Goal: Task Accomplishment & Management: Manage account settings

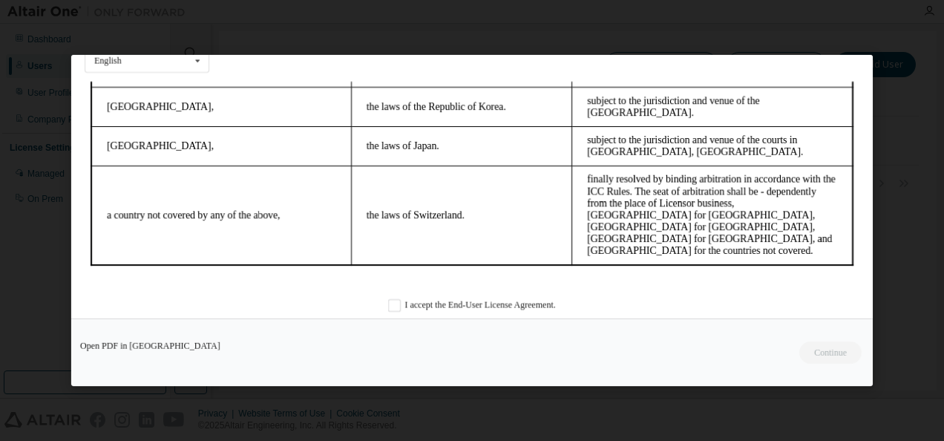
scroll to position [62, 0]
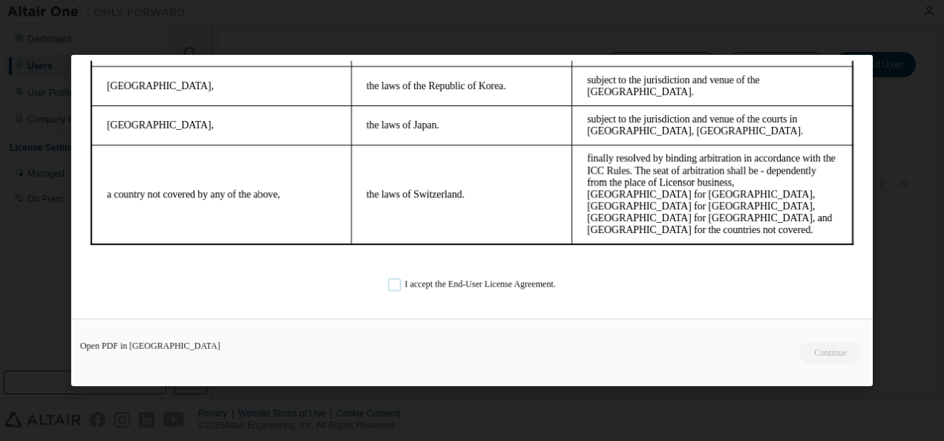
click at [399, 282] on label "I accept the End-User License Agreement." at bounding box center [472, 283] width 168 height 13
click at [843, 353] on button "Continue" at bounding box center [830, 352] width 64 height 22
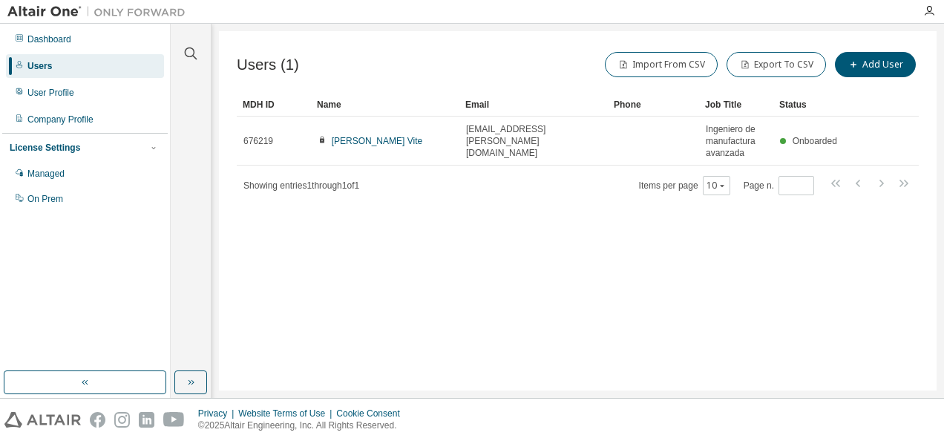
click at [53, 10] on img at bounding box center [99, 11] width 185 height 15
click at [47, 13] on img at bounding box center [99, 11] width 185 height 15
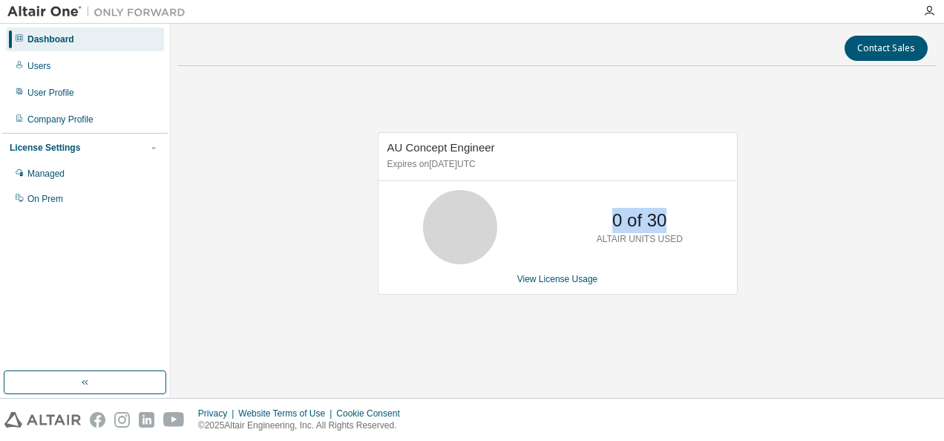
drag, startPoint x: 614, startPoint y: 218, endPoint x: 672, endPoint y: 218, distance: 57.9
click at [672, 218] on div "0 of 30 ALTAIR UNITS USED" at bounding box center [639, 227] width 119 height 74
drag, startPoint x: 672, startPoint y: 218, endPoint x: 646, endPoint y: 265, distance: 53.8
click at [646, 265] on div "AU Concept Engineer Expires on [DATE] UTC 0 of 30 ALTAIR UNITS USED View Licens…" at bounding box center [558, 213] width 360 height 162
click at [803, 303] on div "AU Concept Engineer Expires on [DATE] UTC 0 of 30 ALTAIR UNITS USED View Licens…" at bounding box center [557, 221] width 758 height 286
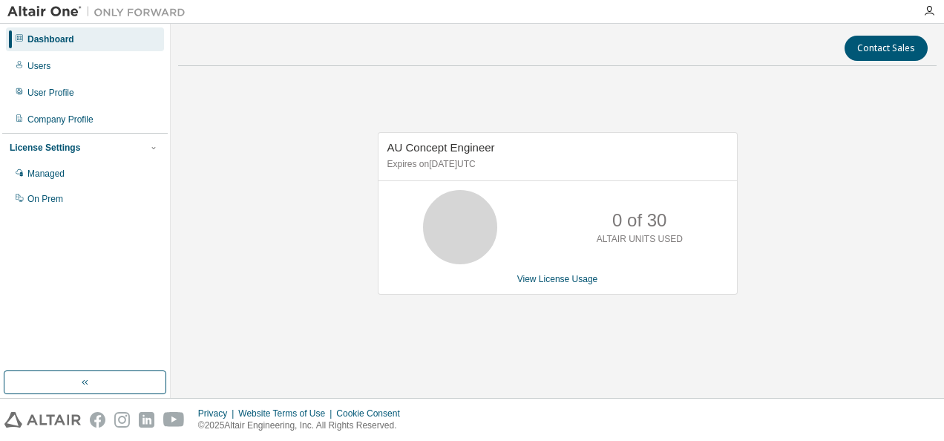
click at [531, 99] on div "AU Concept Engineer Expires on [DATE] UTC 0 of 30 ALTAIR UNITS USED View Licens…" at bounding box center [557, 221] width 758 height 286
click at [76, 171] on div "Managed" at bounding box center [85, 174] width 158 height 24
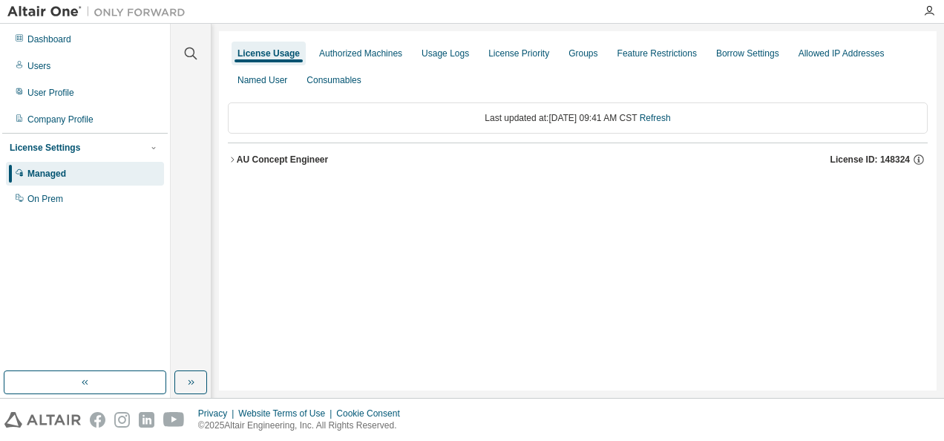
click at [237, 160] on div "AU Concept Engineer" at bounding box center [282, 160] width 91 height 12
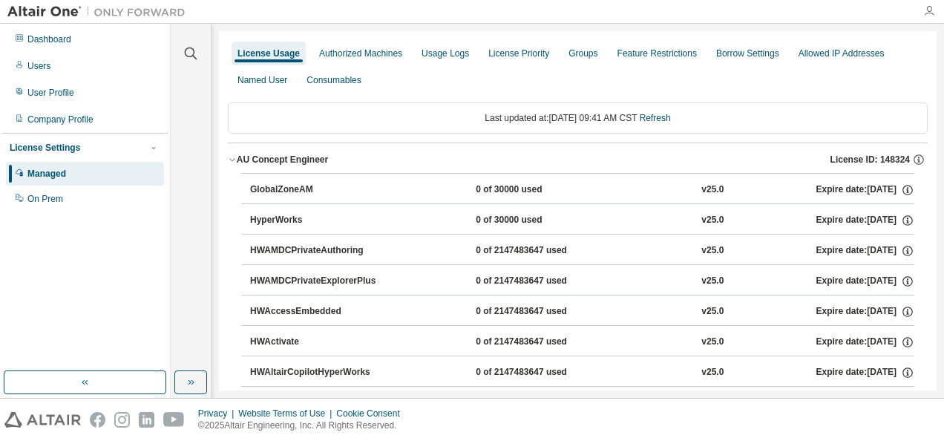
click at [929, 12] on icon "button" at bounding box center [929, 11] width 12 height 12
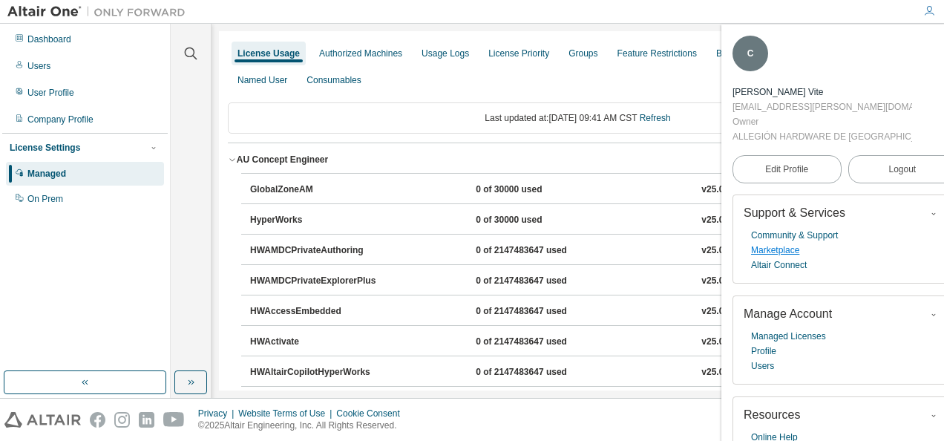
click at [784, 247] on link "Marketplace" at bounding box center [775, 250] width 48 height 15
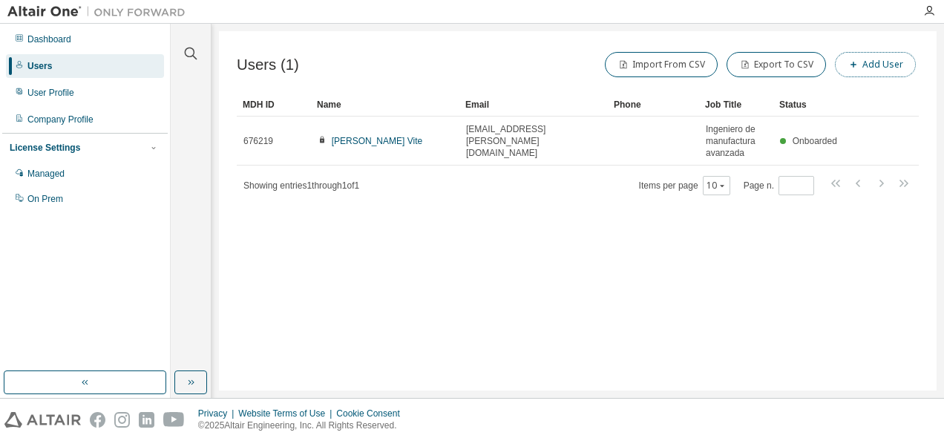
click at [874, 61] on button "Add User" at bounding box center [875, 64] width 81 height 25
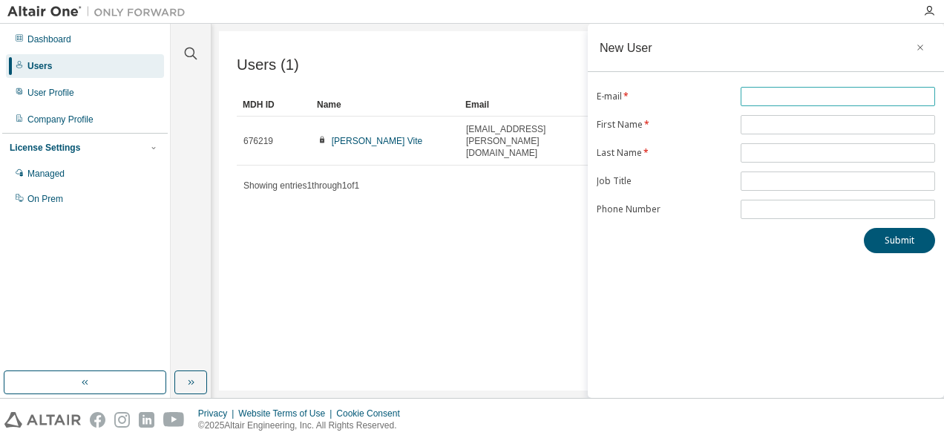
click at [780, 101] on input "text" at bounding box center [837, 97] width 187 height 12
click at [516, 257] on div "Users (1) Import From CSV Export To CSV Add User Clear Load Save Save As Field …" at bounding box center [577, 210] width 717 height 359
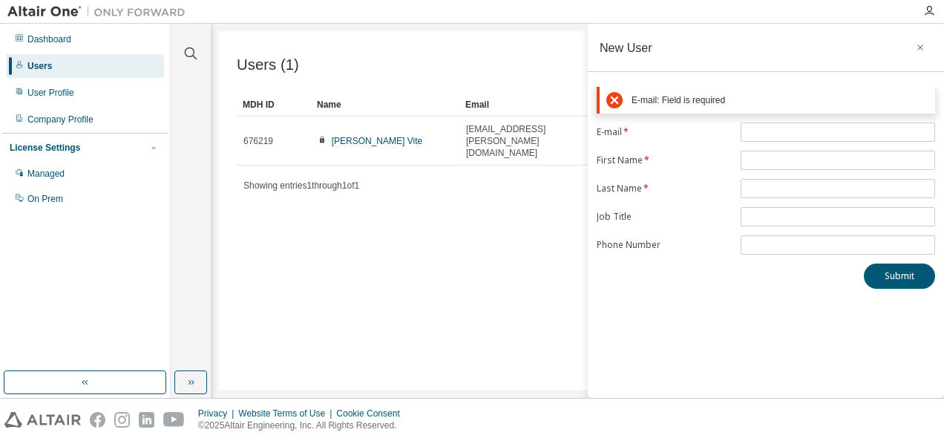
click at [424, 283] on div "Users (1) Import From CSV Export To CSV Add User Clear Load Save Save As Field …" at bounding box center [577, 210] width 717 height 359
click at [919, 49] on icon "button" at bounding box center [920, 48] width 6 height 6
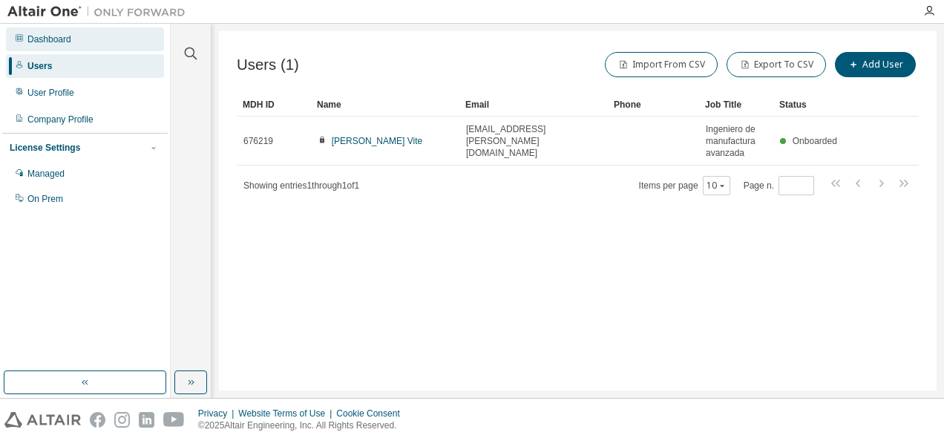
click at [40, 42] on div "Dashboard" at bounding box center [49, 39] width 44 height 12
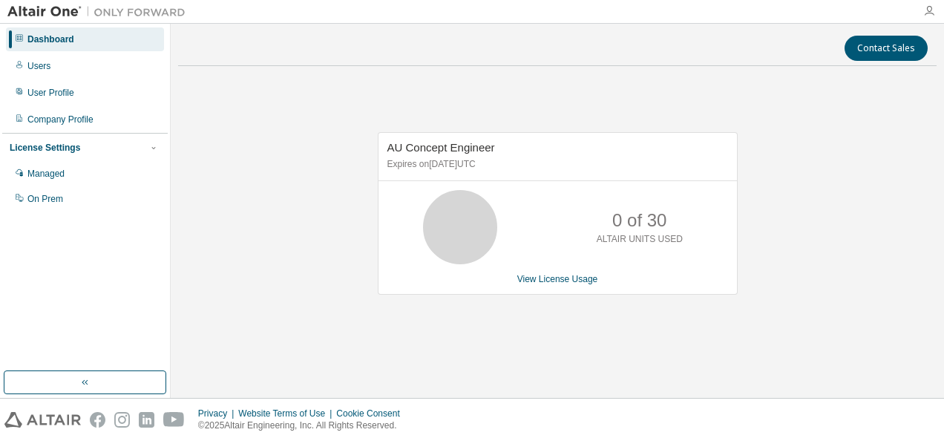
click at [926, 10] on icon "button" at bounding box center [929, 11] width 12 height 12
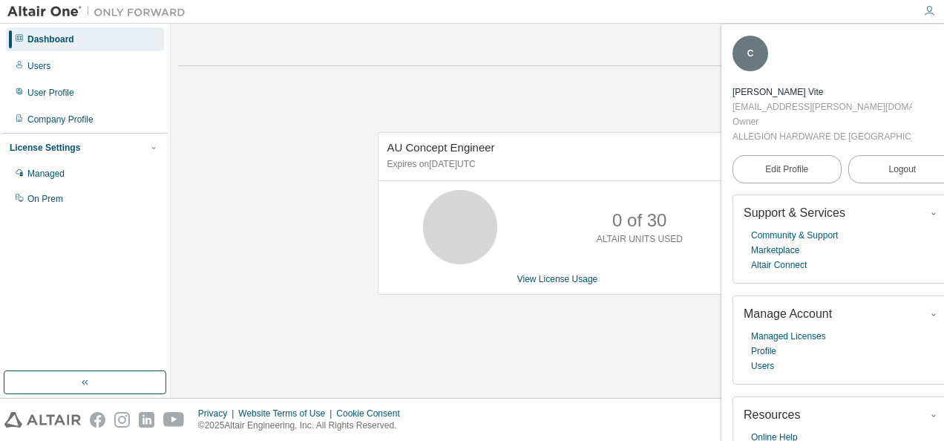
click at [511, 313] on div "AU Concept Engineer Expires on [DATE] UTC 0 of 30 ALTAIR UNITS USED View Licens…" at bounding box center [557, 221] width 758 height 286
click at [943, 42] on icon "button" at bounding box center [947, 45] width 9 height 9
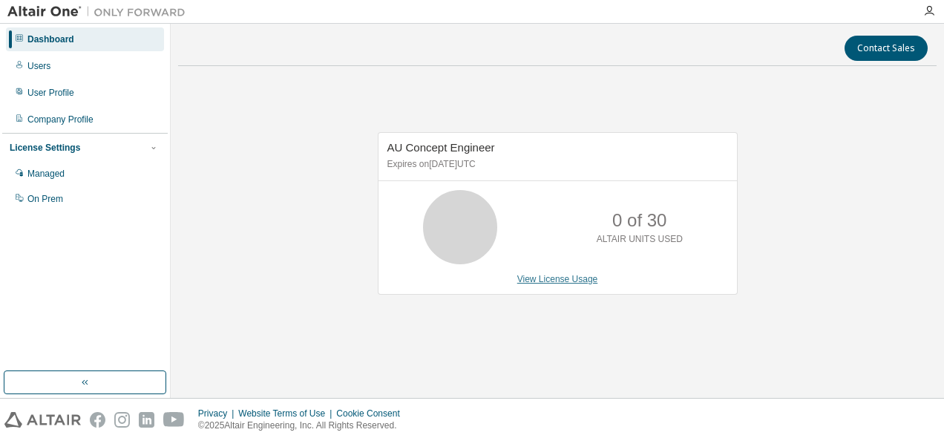
click at [552, 280] on link "View License Usage" at bounding box center [557, 279] width 81 height 10
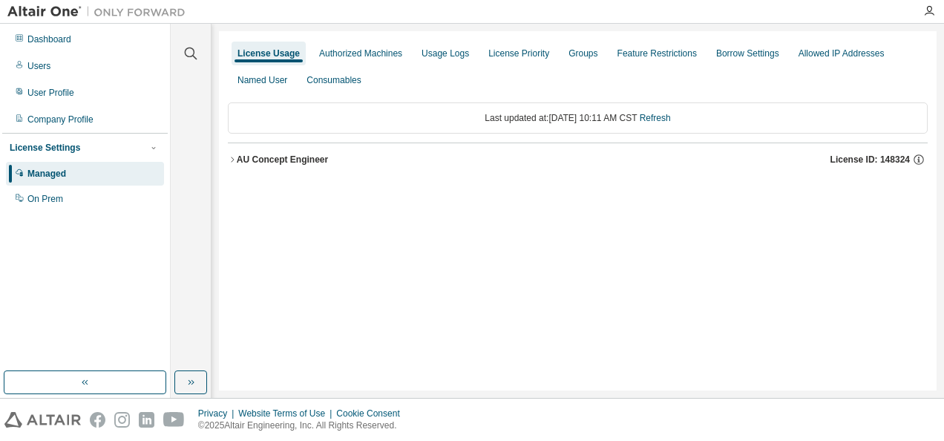
click at [234, 160] on icon "button" at bounding box center [232, 159] width 9 height 9
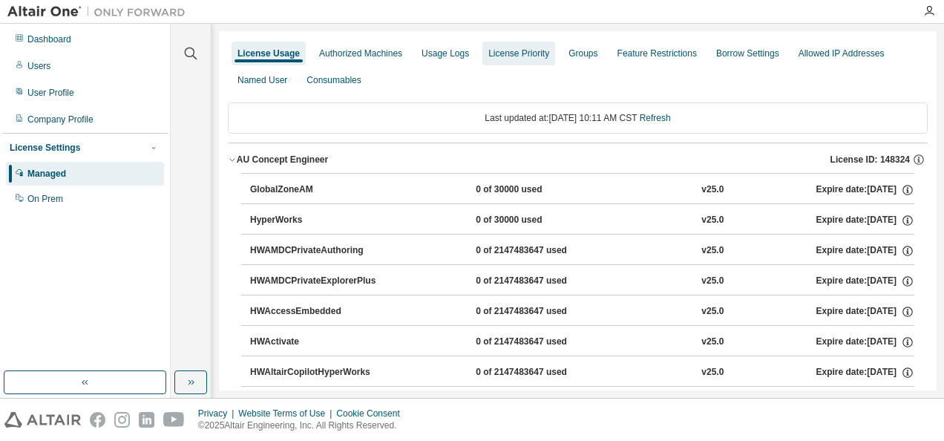
click at [513, 56] on div "License Priority" at bounding box center [518, 53] width 61 height 12
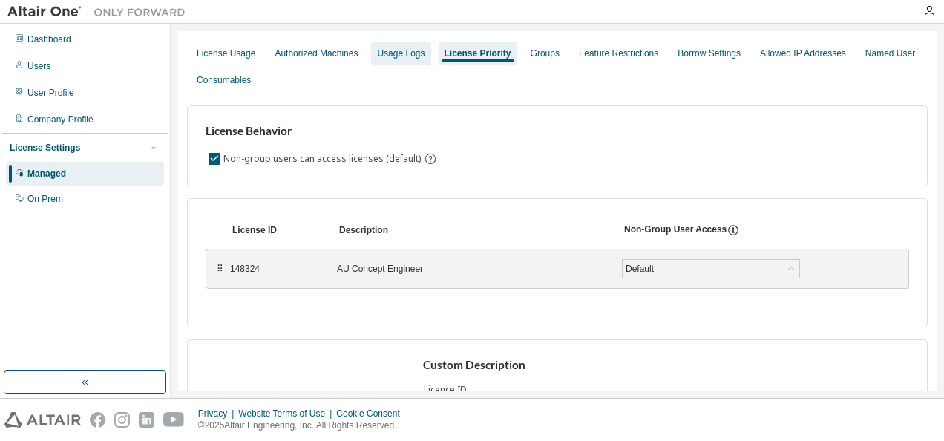
click at [413, 56] on div "Usage Logs" at bounding box center [400, 53] width 47 height 12
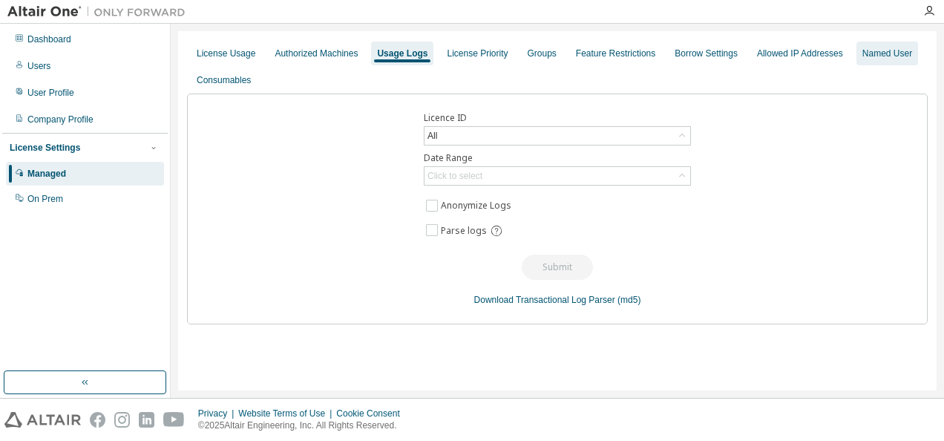
click at [873, 59] on div "Named User" at bounding box center [887, 53] width 50 height 12
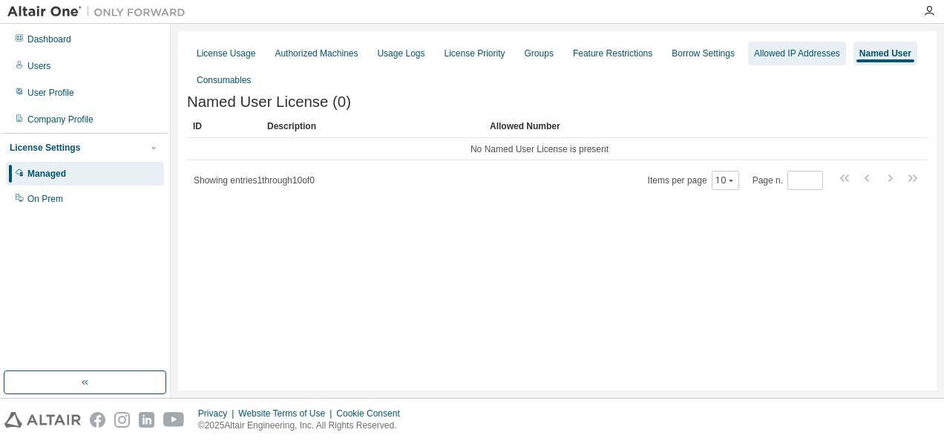
click at [797, 58] on div "Allowed IP Addresses" at bounding box center [797, 53] width 86 height 12
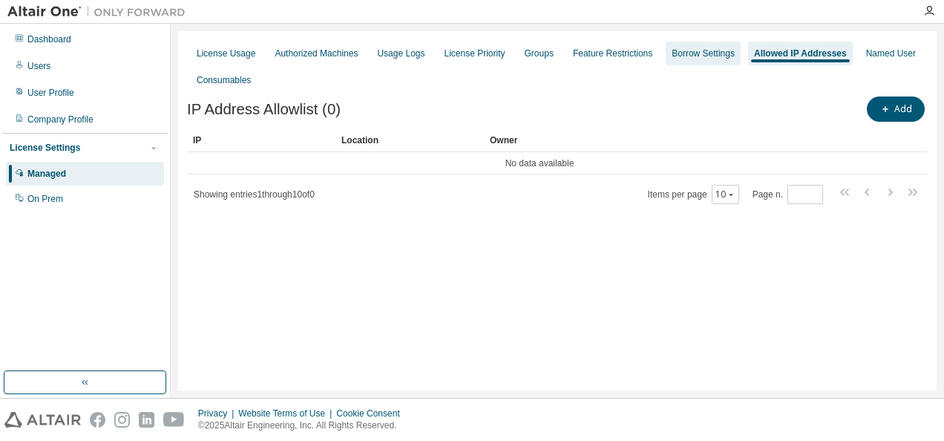
click at [700, 50] on div "Borrow Settings" at bounding box center [702, 53] width 63 height 12
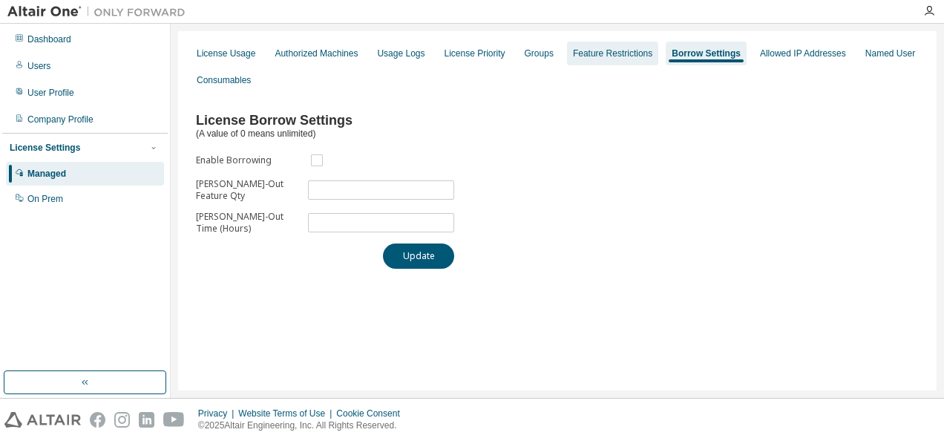
click at [586, 60] on div "Feature Restrictions" at bounding box center [612, 54] width 91 height 24
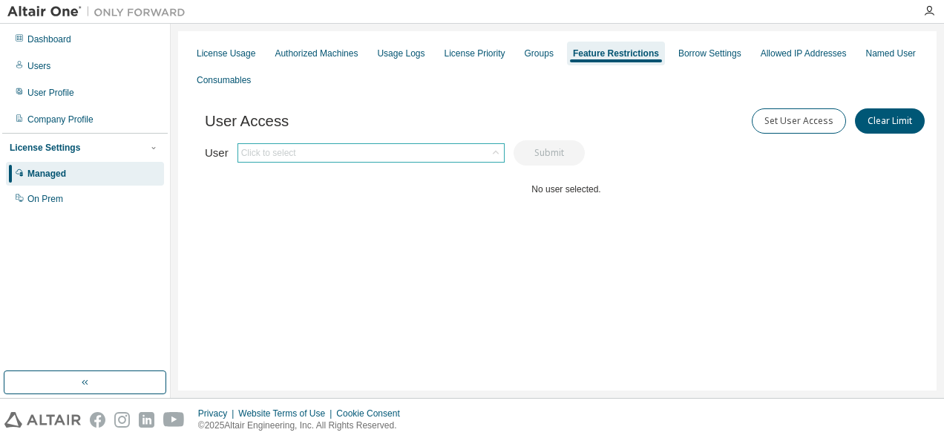
click at [393, 150] on div "Click to select" at bounding box center [371, 153] width 266 height 18
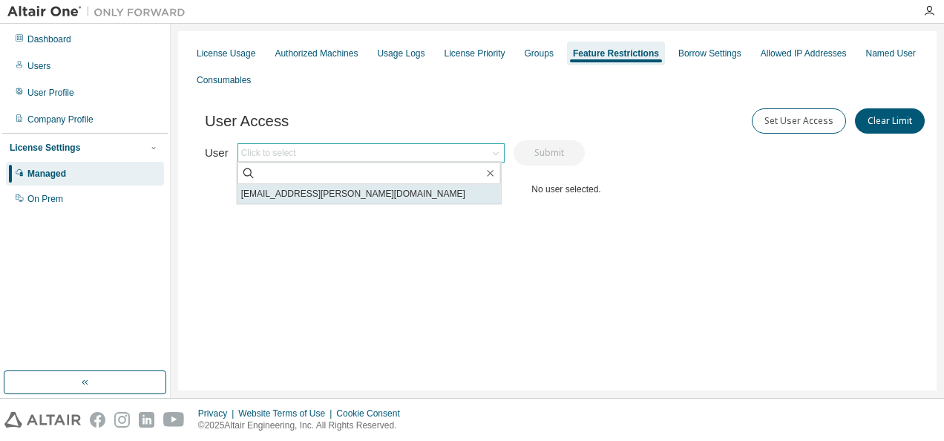
click at [364, 195] on li "[EMAIL_ADDRESS][PERSON_NAME][DOMAIN_NAME]" at bounding box center [368, 193] width 263 height 19
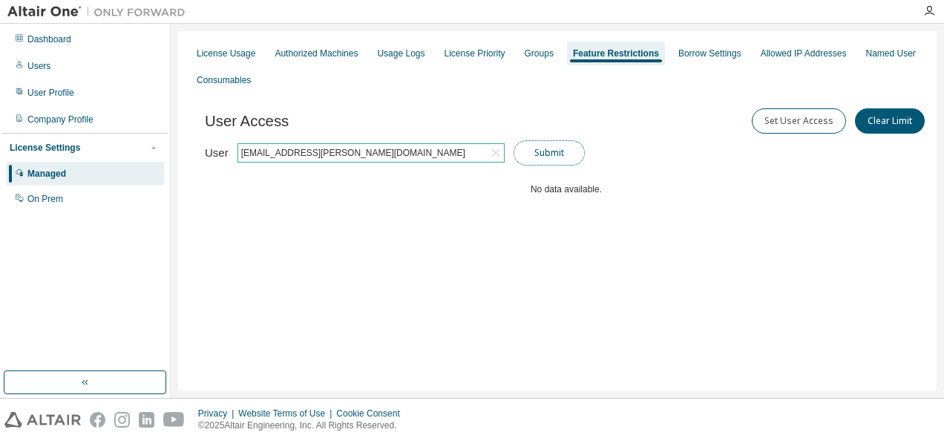
click at [551, 154] on button "Submit" at bounding box center [548, 152] width 71 height 25
click at [812, 125] on button "Set User Access" at bounding box center [799, 120] width 94 height 25
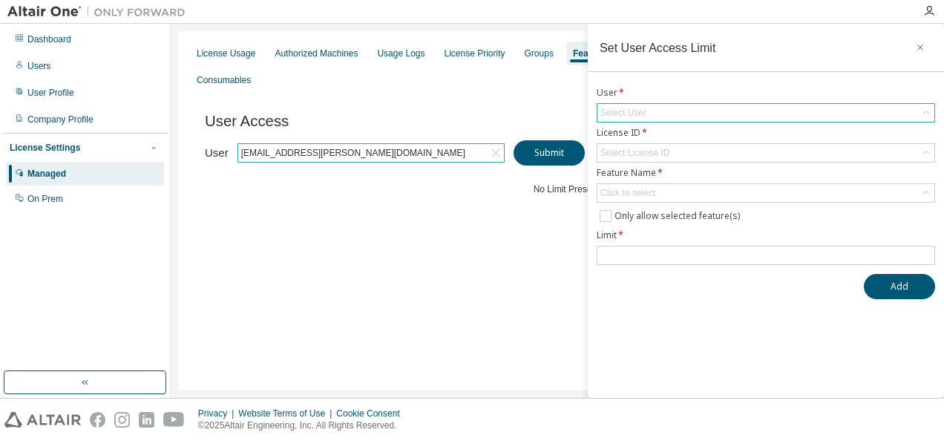
click at [708, 108] on div "Select User" at bounding box center [765, 113] width 337 height 18
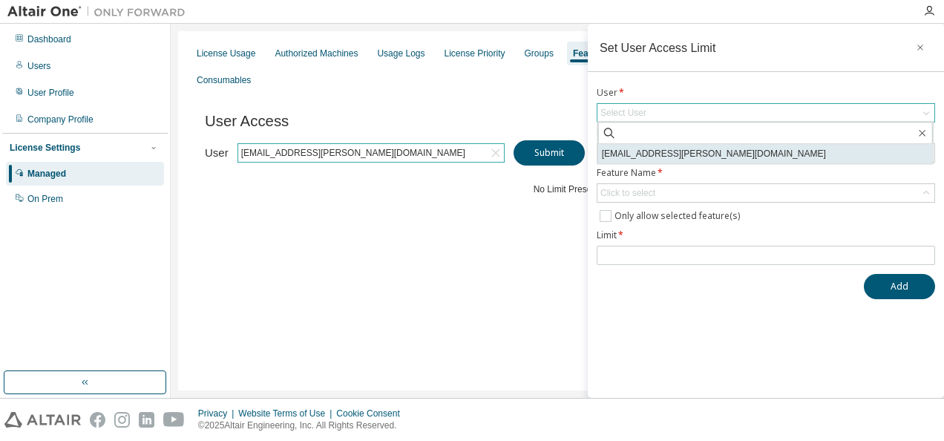
click at [681, 151] on li "[EMAIL_ADDRESS][PERSON_NAME][DOMAIN_NAME]" at bounding box center [765, 153] width 335 height 19
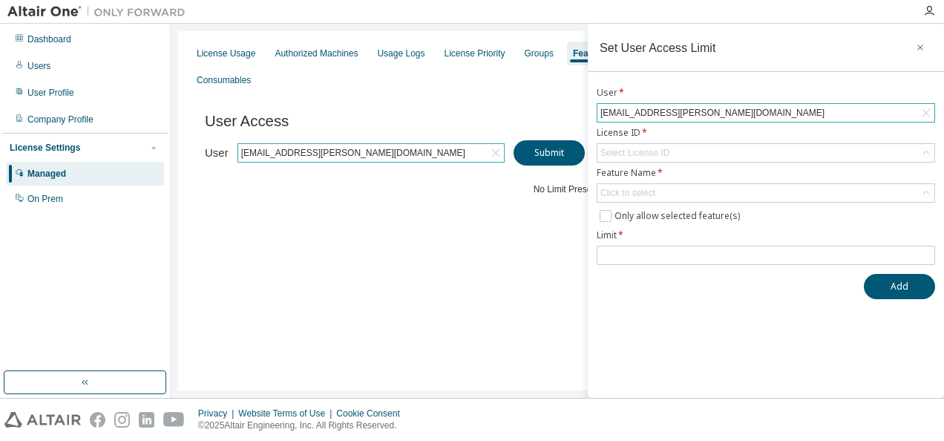
click at [681, 151] on div "Select License ID" at bounding box center [765, 153] width 337 height 18
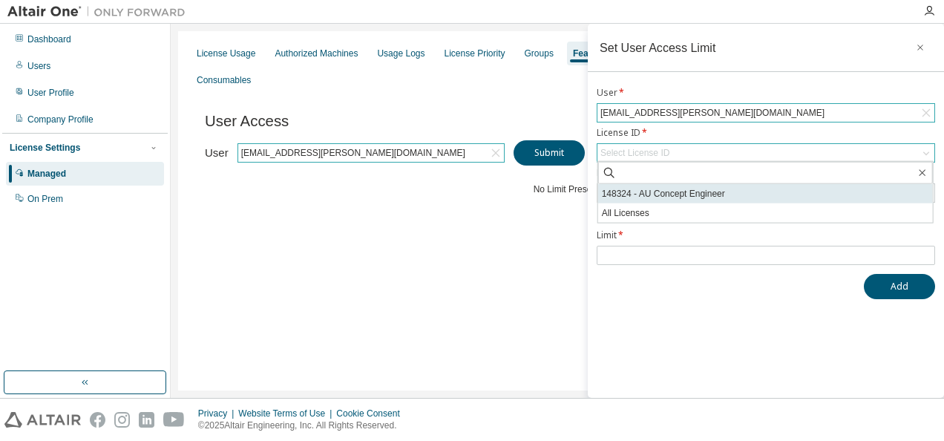
click at [670, 194] on li "148324 - AU Concept Engineer" at bounding box center [765, 193] width 335 height 19
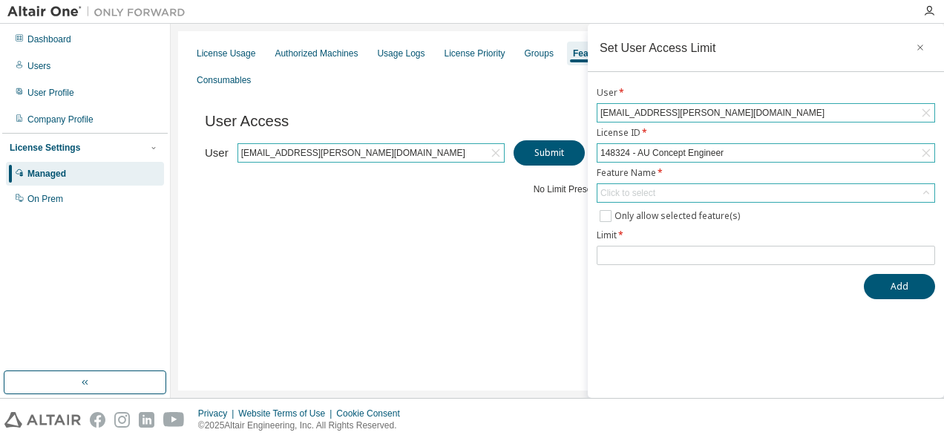
click at [665, 184] on div "Click to select" at bounding box center [765, 193] width 337 height 18
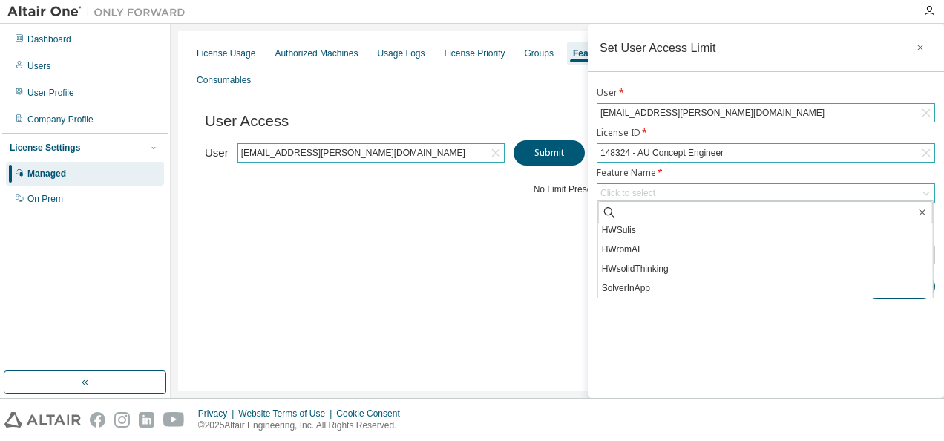
scroll to position [1569, 0]
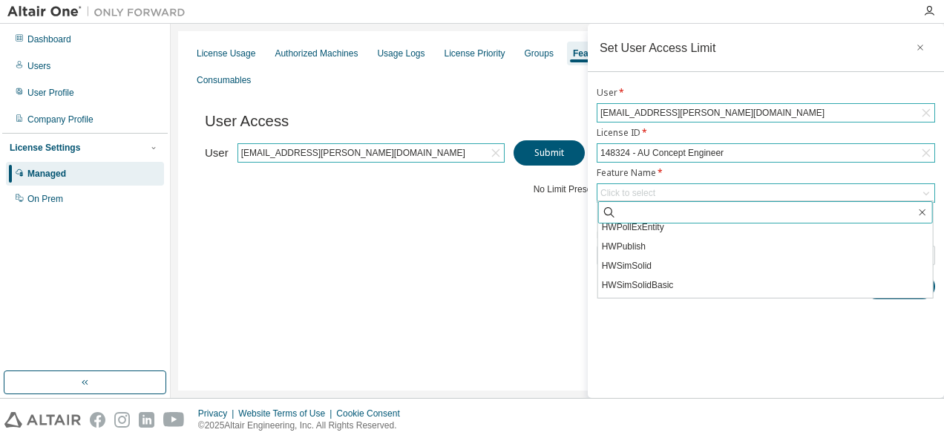
click at [665, 206] on input "text" at bounding box center [766, 212] width 299 height 15
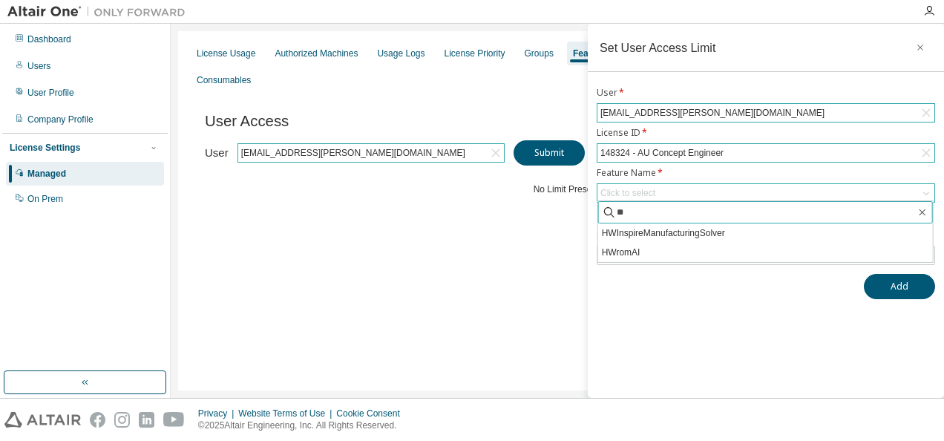
scroll to position [0, 0]
type input "**"
click at [686, 188] on div "Click to select" at bounding box center [765, 193] width 337 height 18
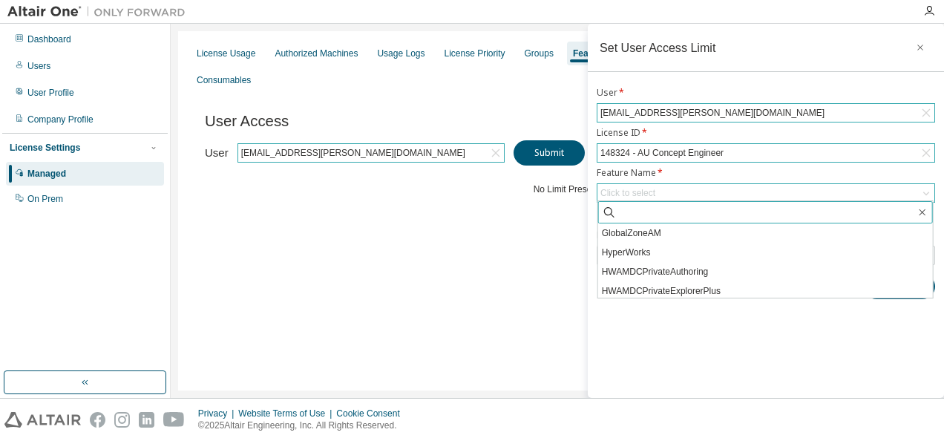
click at [678, 217] on input "text" at bounding box center [766, 212] width 299 height 15
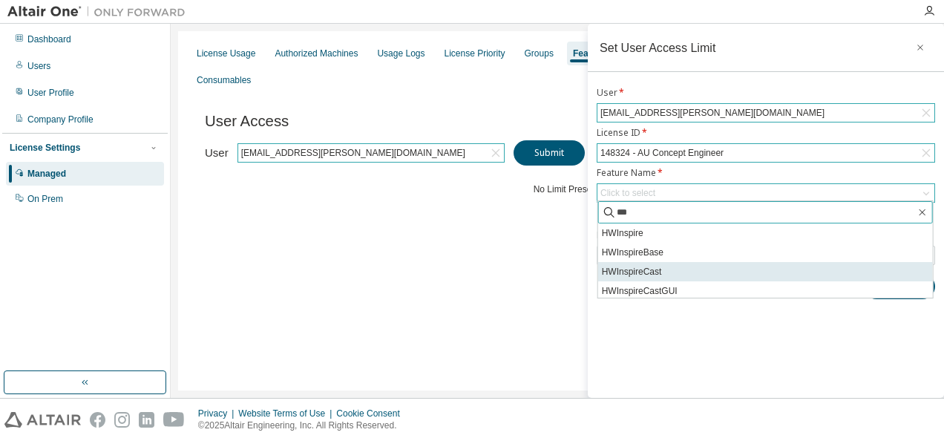
type input "***"
click at [646, 271] on li "HWInspireCast" at bounding box center [765, 271] width 335 height 19
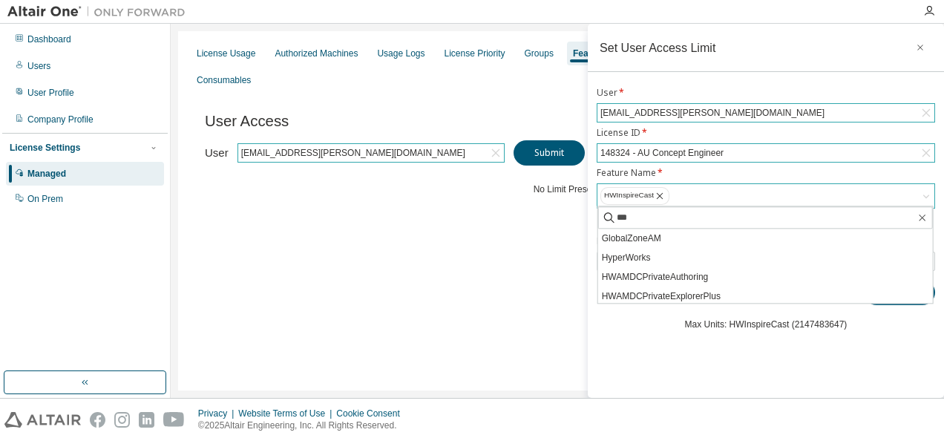
click at [653, 342] on div "Set User Access Limit User * [EMAIL_ADDRESS][PERSON_NAME][DOMAIN_NAME] License …" at bounding box center [766, 211] width 356 height 374
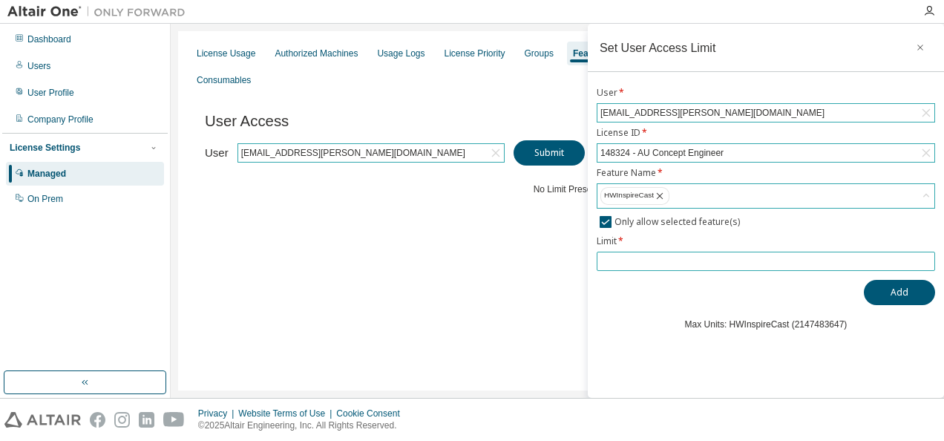
click at [628, 260] on input "number" at bounding box center [765, 261] width 331 height 12
click at [926, 255] on input "*" at bounding box center [765, 261] width 331 height 12
drag, startPoint x: 836, startPoint y: 253, endPoint x: 570, endPoint y: 254, distance: 266.4
click at [570, 254] on main "Set User Access Limit User * [EMAIL_ADDRESS][PERSON_NAME][DOMAIN_NAME] License …" at bounding box center [557, 211] width 773 height 374
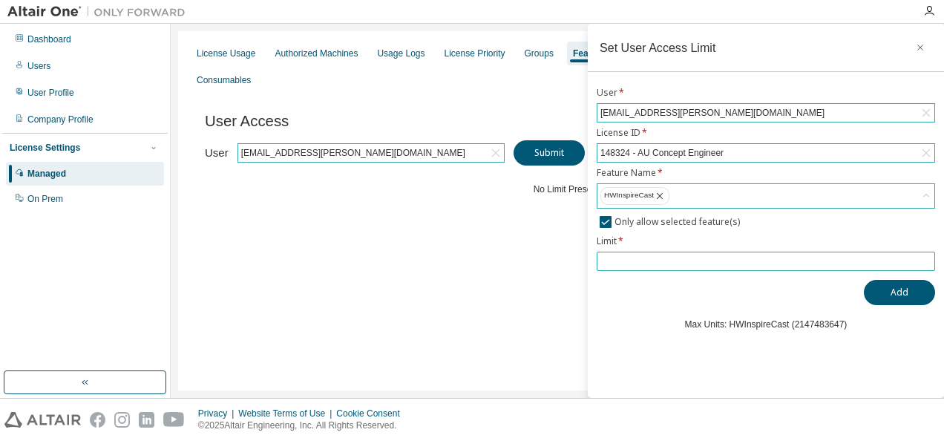
type input "**"
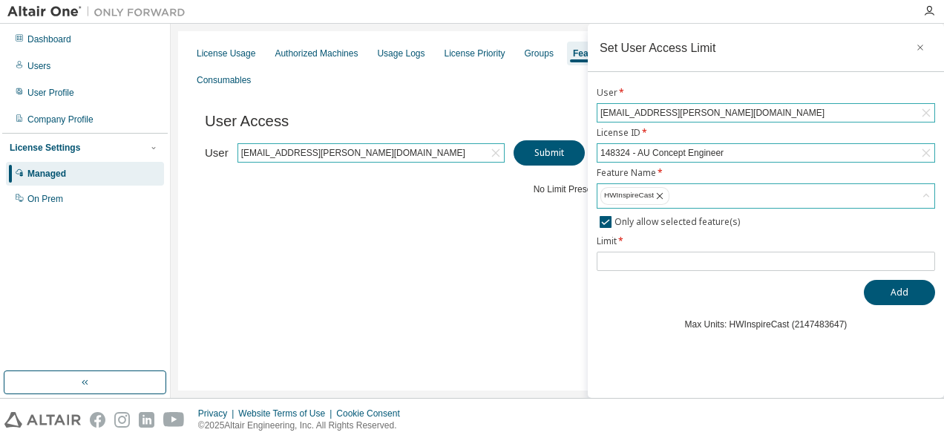
click at [647, 292] on div "Add" at bounding box center [766, 292] width 338 height 25
click at [919, 46] on icon "button" at bounding box center [920, 48] width 6 height 6
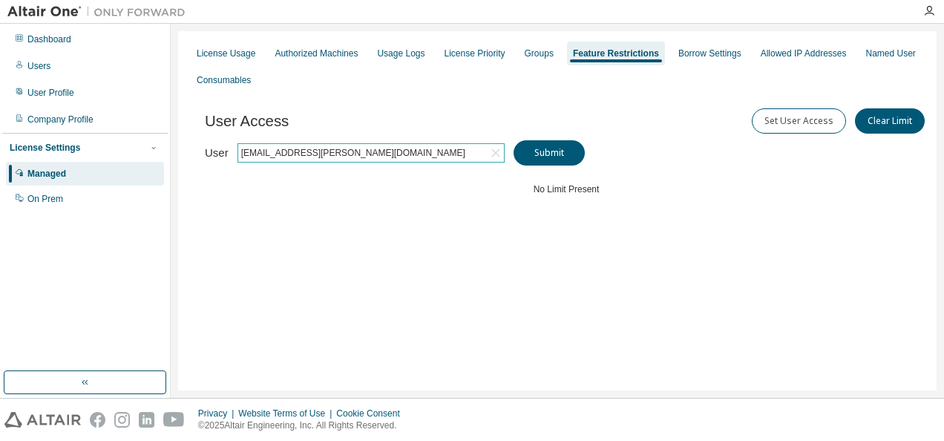
click at [729, 254] on div "User Access Set User Access Clear Limit Clear Load Save Save As Field Operator …" at bounding box center [566, 182] width 723 height 178
click at [303, 43] on div "Authorized Machines" at bounding box center [316, 54] width 95 height 24
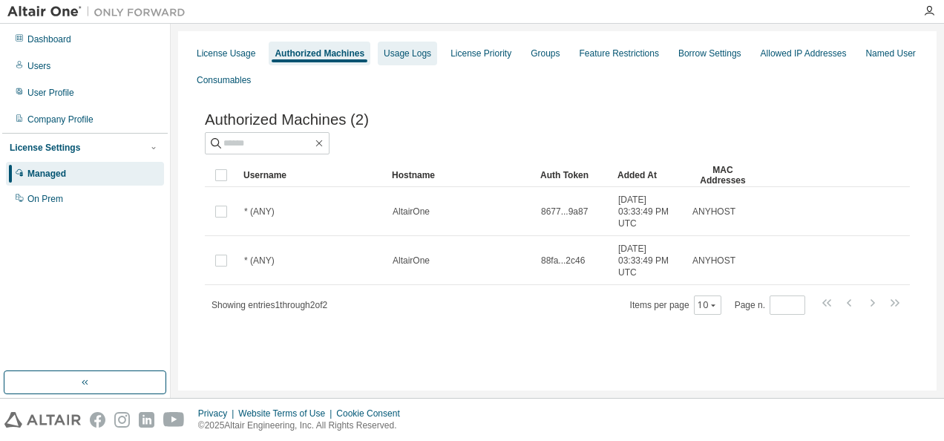
click at [395, 50] on div "Usage Logs" at bounding box center [407, 53] width 47 height 12
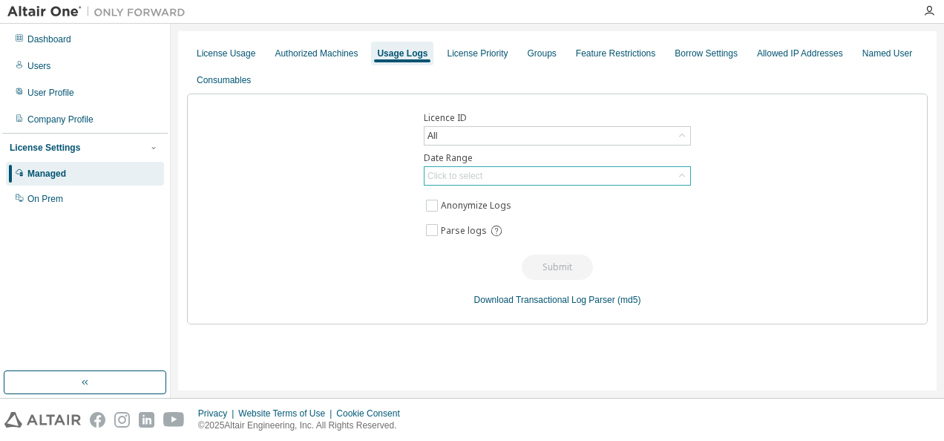
click at [671, 177] on div "Click to select" at bounding box center [557, 176] width 266 height 18
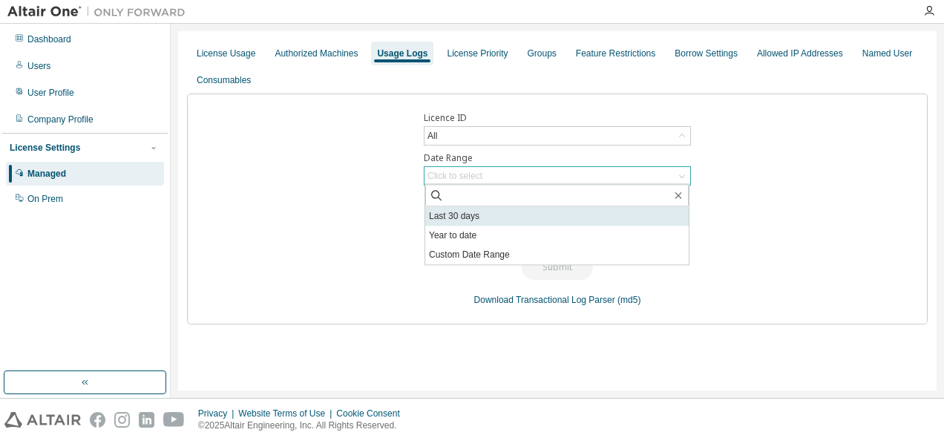
click at [482, 214] on li "Last 30 days" at bounding box center [556, 215] width 263 height 19
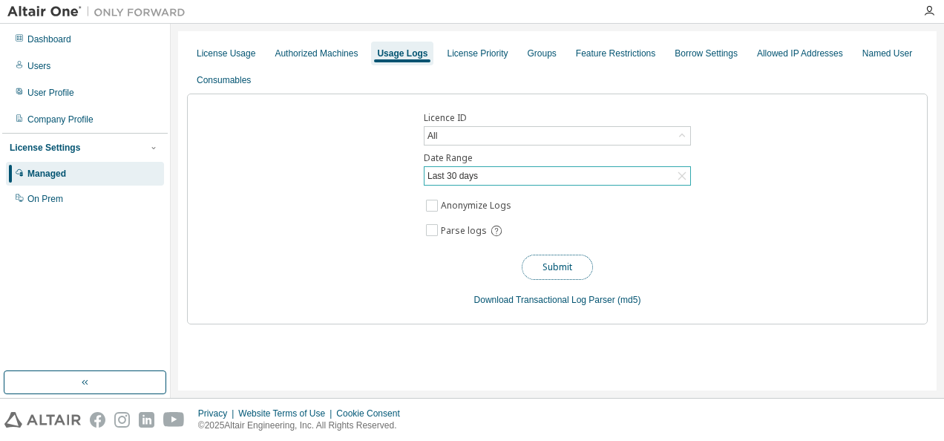
click at [573, 263] on button "Submit" at bounding box center [557, 266] width 71 height 25
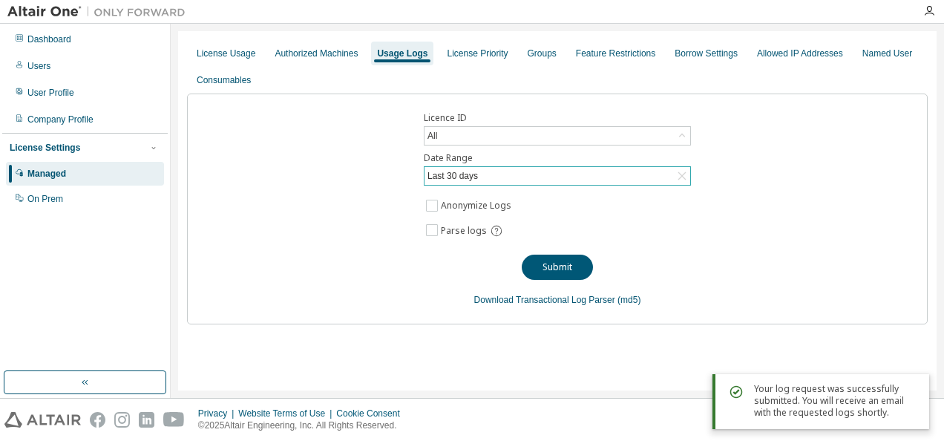
click at [752, 227] on div "Licence ID All Date Range Last 30 days Anonymize Logs Parse logs Submit Downloa…" at bounding box center [557, 208] width 740 height 231
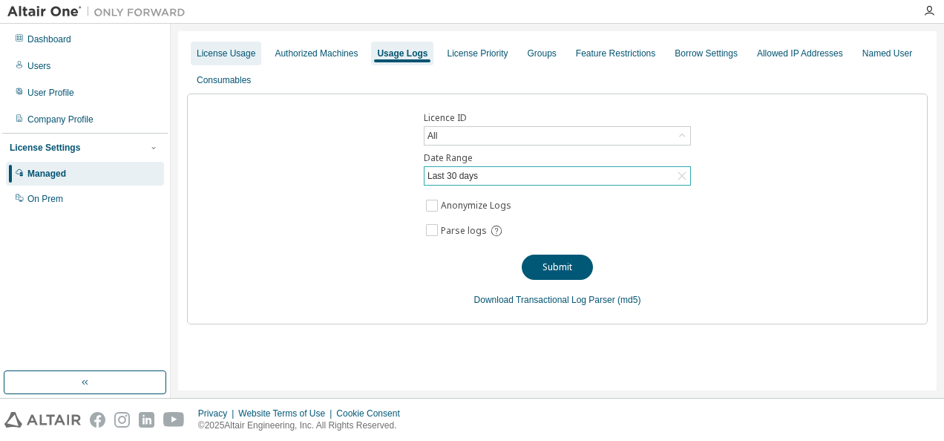
click at [226, 58] on div "License Usage" at bounding box center [226, 53] width 59 height 12
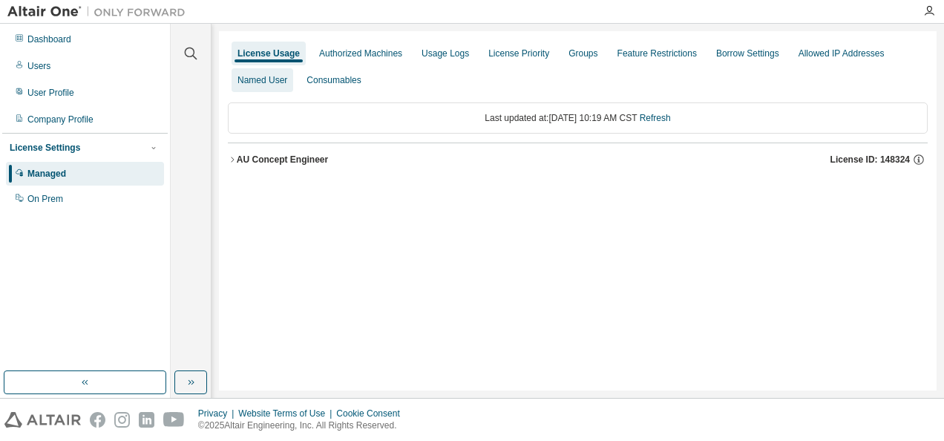
click at [285, 80] on div "Named User" at bounding box center [262, 80] width 50 height 12
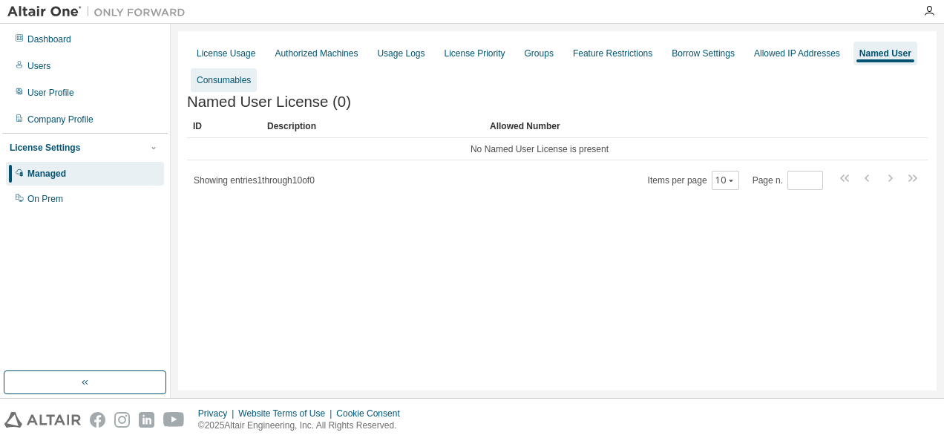
click at [235, 75] on div "Consumables" at bounding box center [224, 80] width 54 height 12
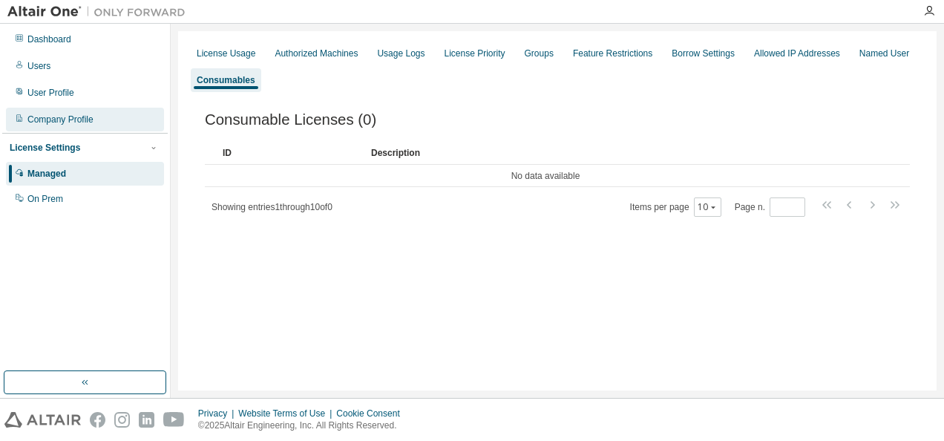
click at [73, 127] on div "Company Profile" at bounding box center [85, 120] width 158 height 24
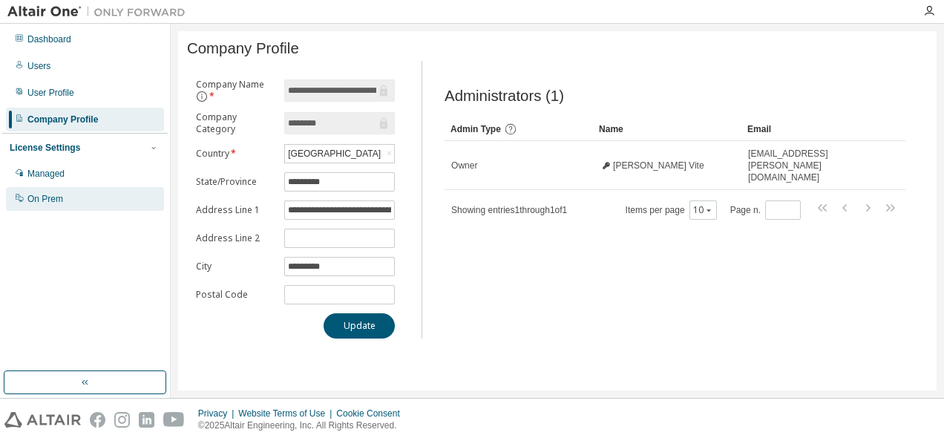
click at [47, 198] on div "On Prem" at bounding box center [45, 199] width 36 height 12
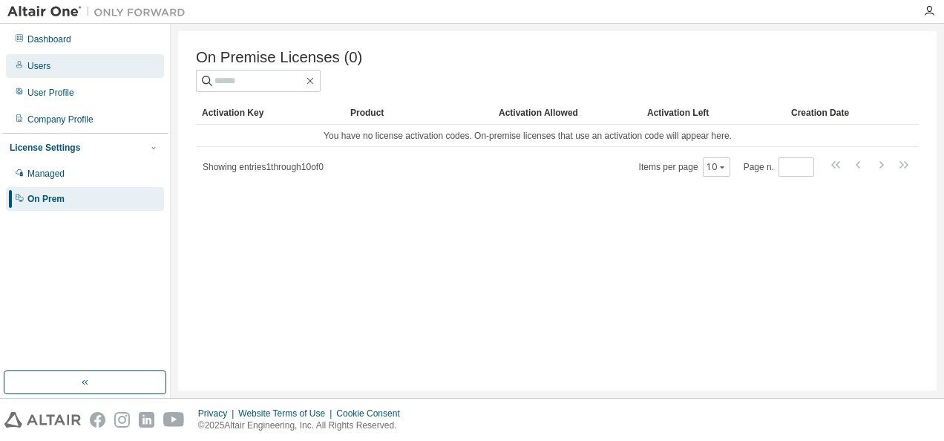
click at [68, 65] on div "Users" at bounding box center [85, 66] width 158 height 24
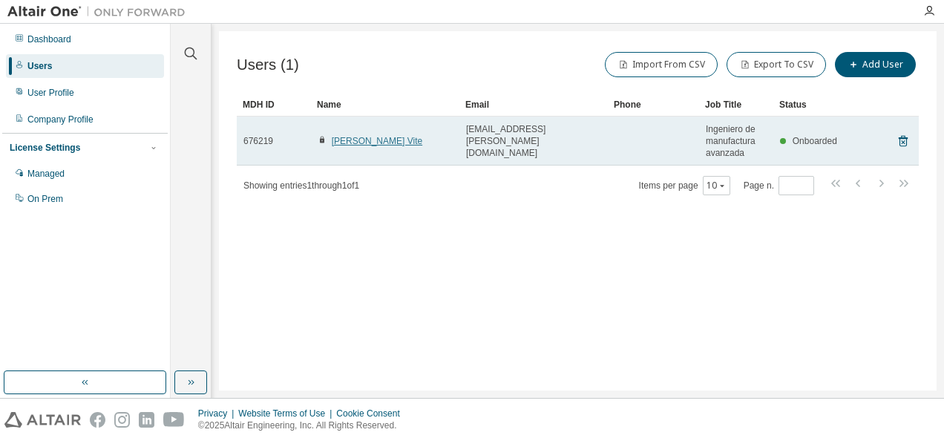
click at [387, 136] on link "[PERSON_NAME] Vite" at bounding box center [377, 141] width 91 height 10
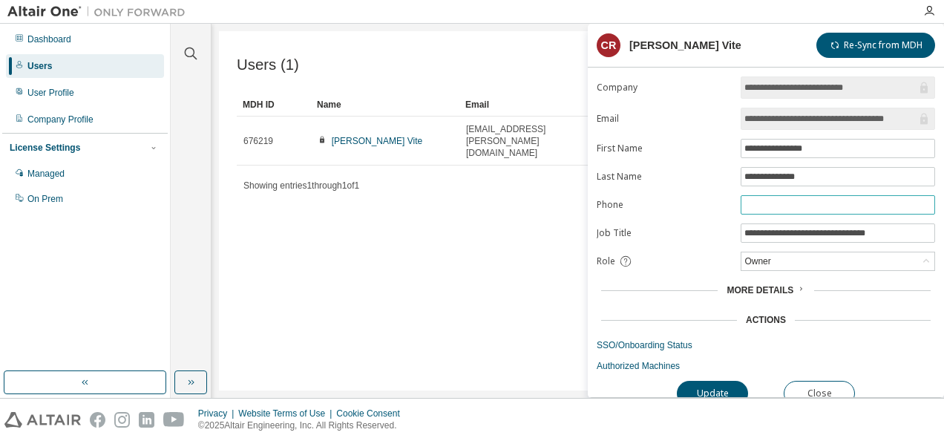
scroll to position [11, 0]
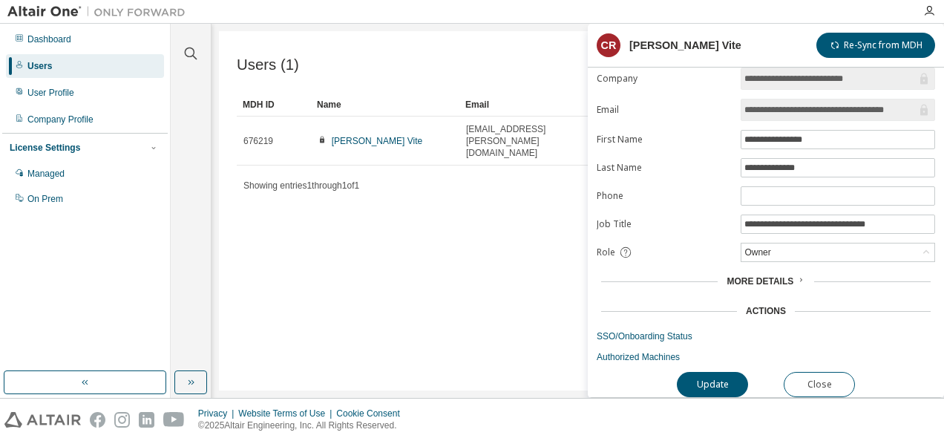
click at [789, 276] on span "More Details" at bounding box center [759, 281] width 67 height 10
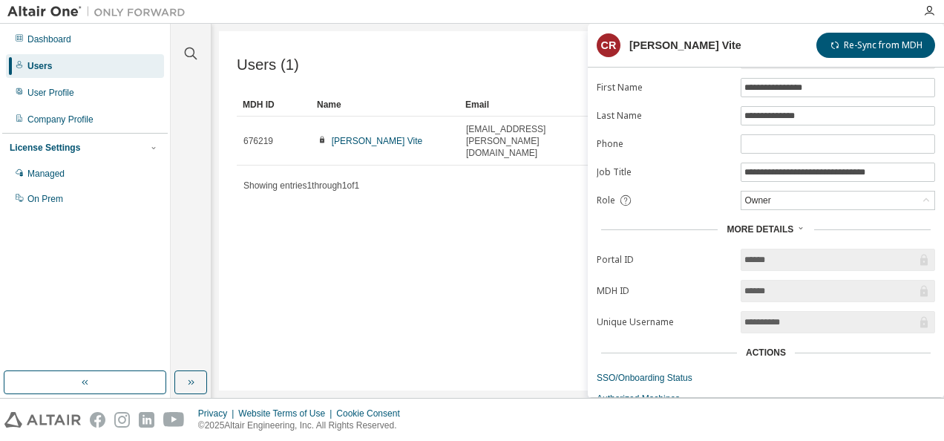
scroll to position [0, 0]
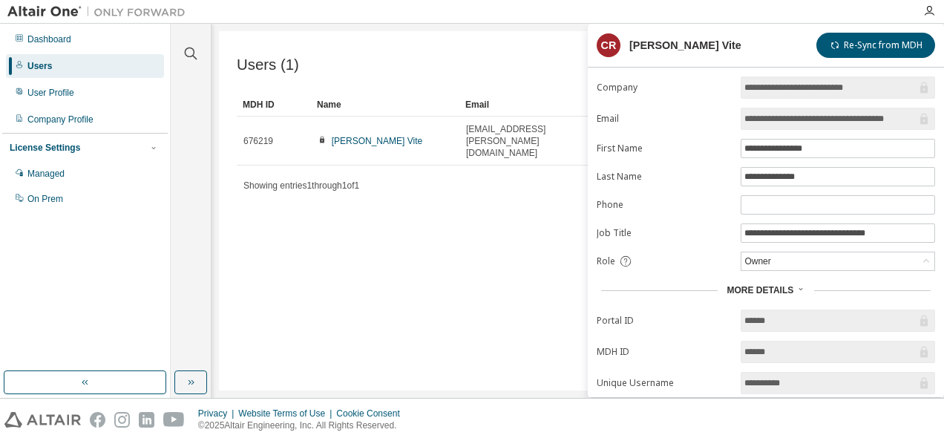
click at [518, 278] on div "Users (1) Import From CSV Export To CSV Add User Clear Load Save Save As Field …" at bounding box center [577, 210] width 717 height 359
click at [524, 250] on div "Users (1) Import From CSV Export To CSV Add User Clear Load Save Save As Field …" at bounding box center [577, 210] width 717 height 359
click at [71, 46] on div "Dashboard" at bounding box center [85, 39] width 158 height 24
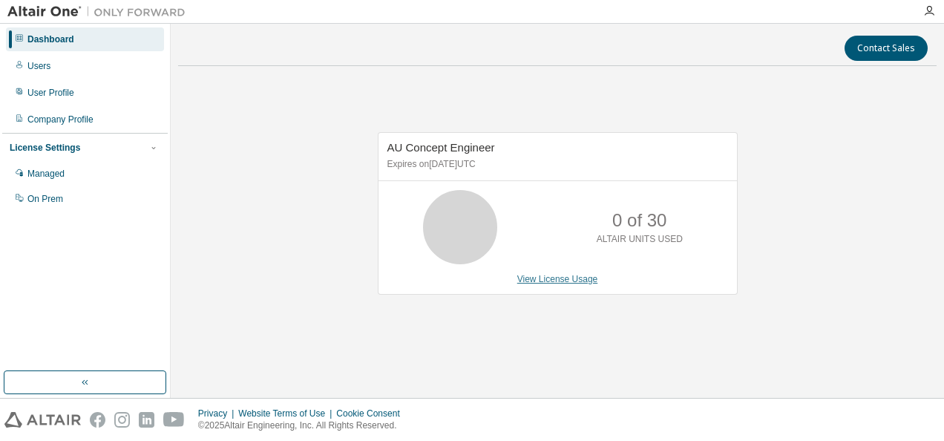
click at [539, 278] on link "View License Usage" at bounding box center [557, 279] width 81 height 10
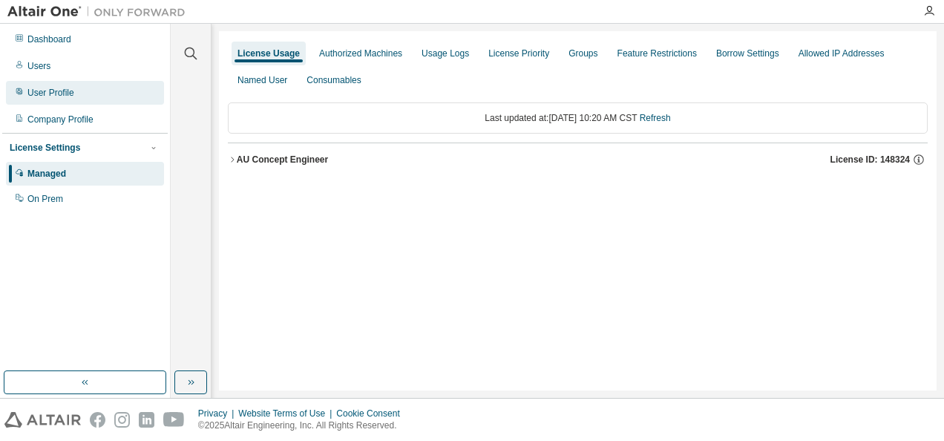
click at [60, 96] on div "User Profile" at bounding box center [50, 93] width 47 height 12
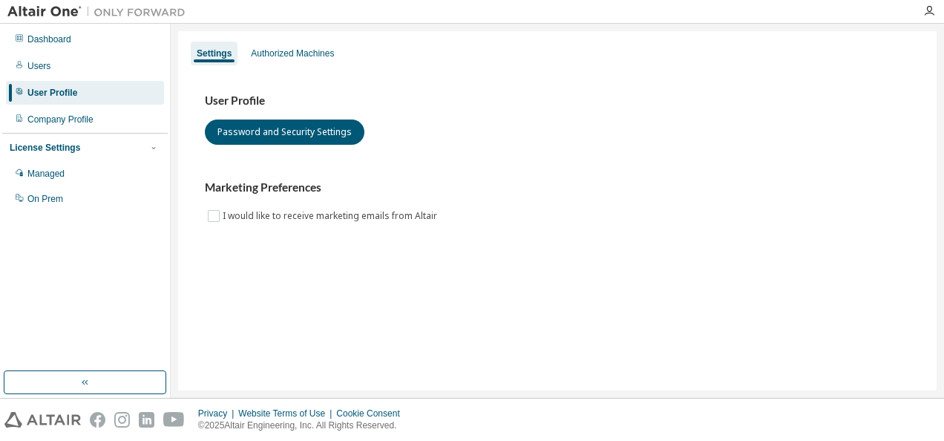
click at [562, 222] on div "Marketing Preferences I would like to receive marketing emails from Altair" at bounding box center [557, 202] width 705 height 44
click at [67, 36] on div "Dashboard" at bounding box center [49, 39] width 44 height 12
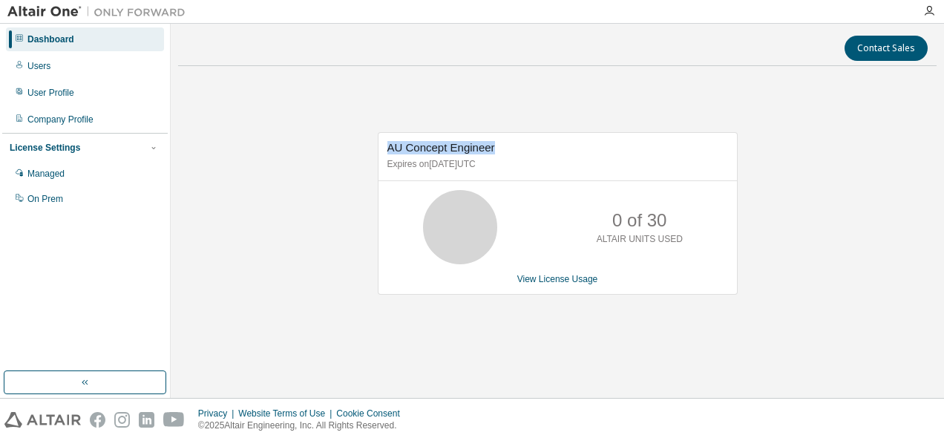
drag, startPoint x: 463, startPoint y: 143, endPoint x: 385, endPoint y: 139, distance: 78.0
click at [385, 139] on div "AU Concept Engineer Expires on [DATE] UTC" at bounding box center [557, 156] width 358 height 47
drag, startPoint x: 385, startPoint y: 139, endPoint x: 401, endPoint y: 156, distance: 22.6
click at [401, 156] on div "AU Concept Engineer Expires on [DATE] UTC" at bounding box center [557, 156] width 358 height 47
click at [929, 7] on icon "button" at bounding box center [929, 11] width 12 height 12
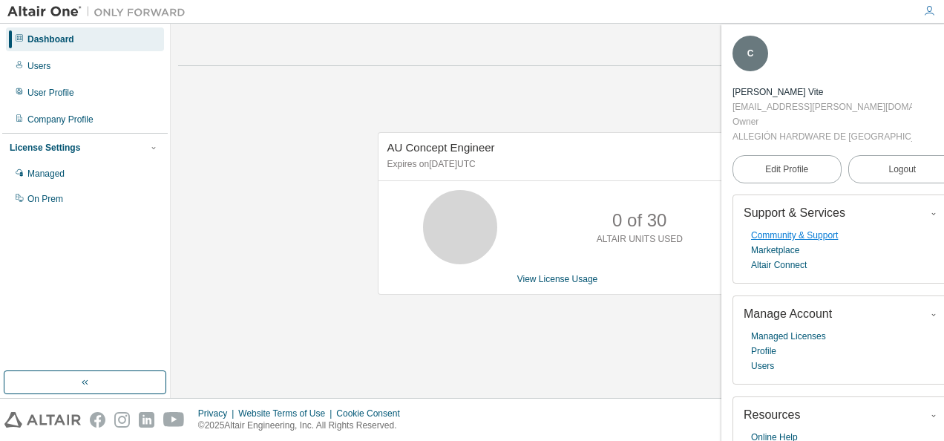
click at [824, 232] on link "Community & Support" at bounding box center [794, 235] width 87 height 15
